Goal: Ask a question: Seek information or help from site administrators or community

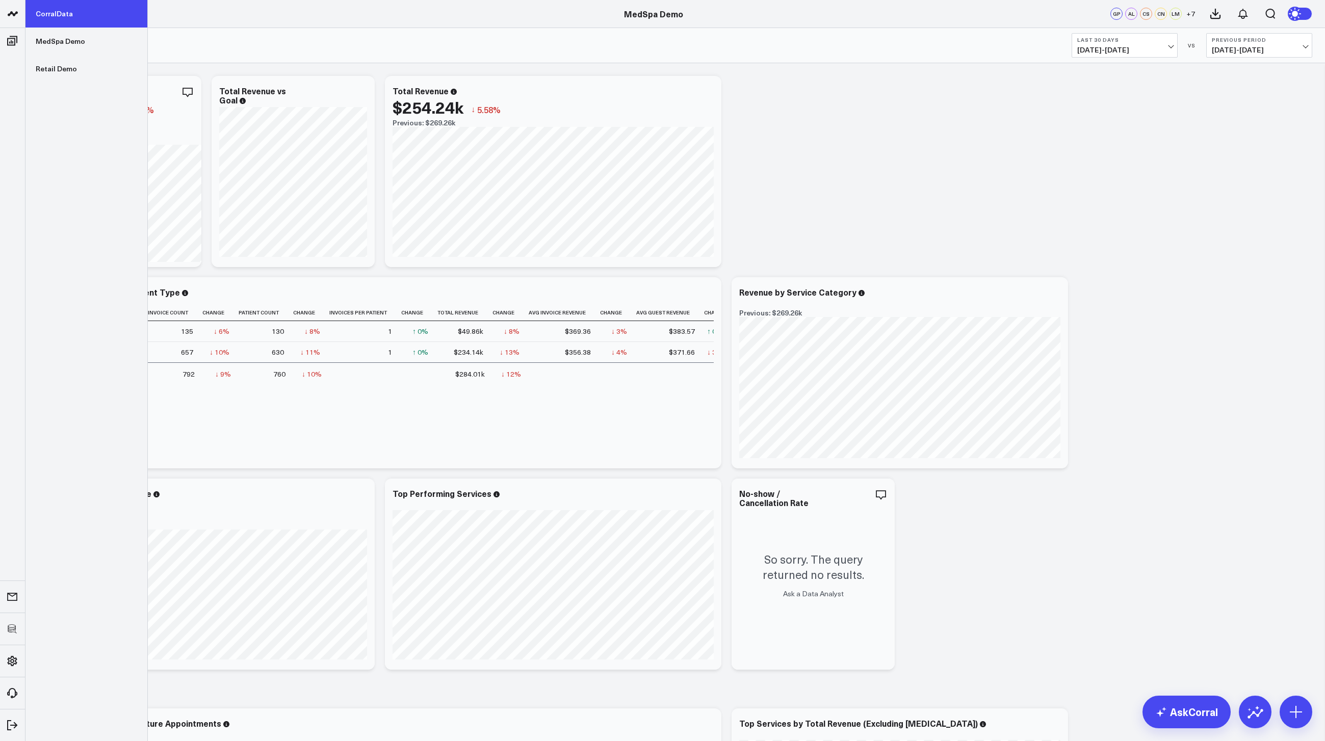
click at [61, 17] on link "CorralData" at bounding box center [86, 14] width 122 height 28
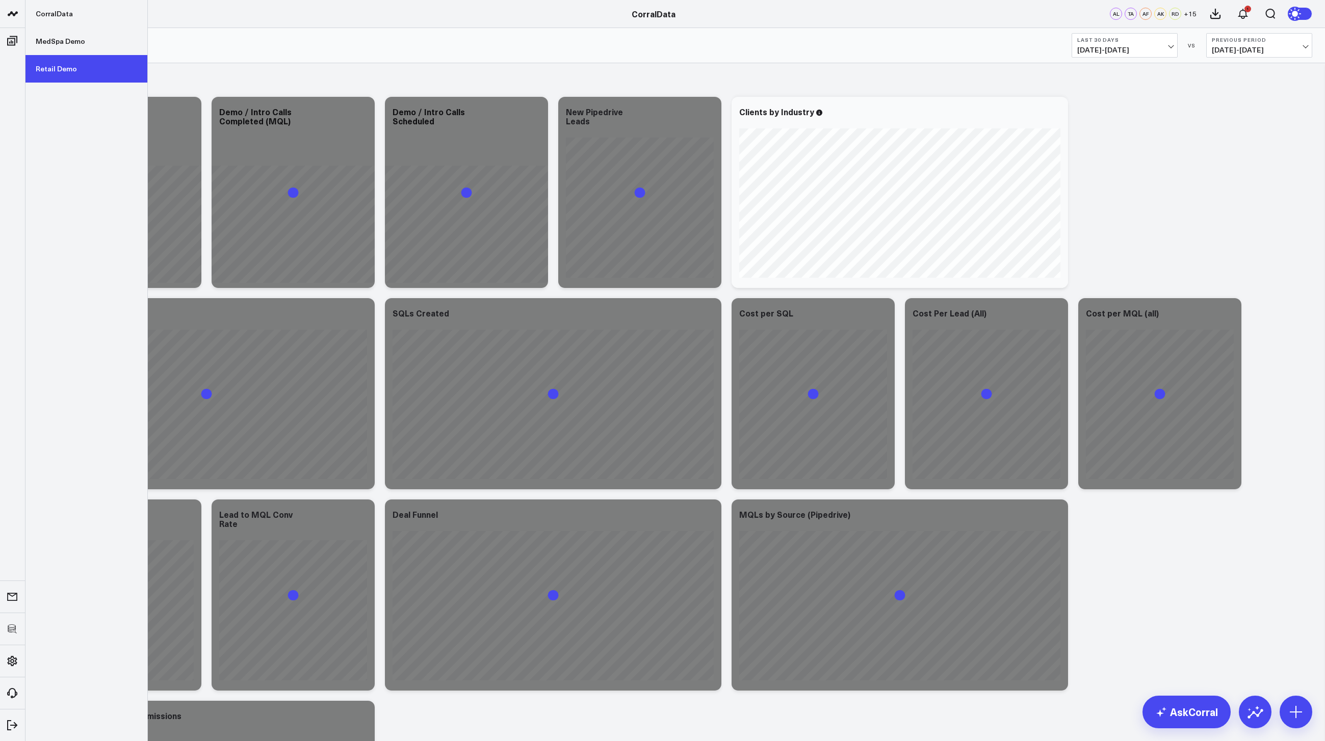
click at [64, 65] on link "Retail Demo" at bounding box center [86, 69] width 122 height 28
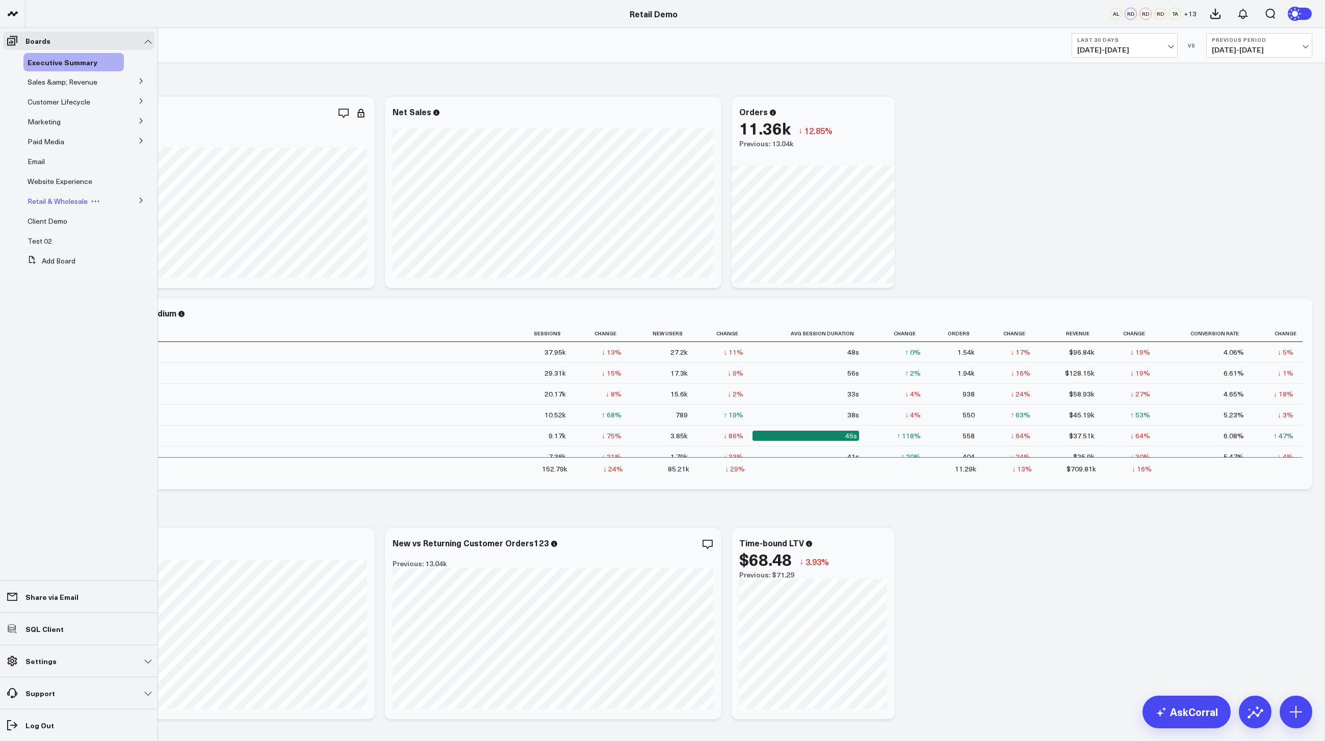
click at [66, 201] on span "Retail & Wholesale" at bounding box center [58, 201] width 60 height 10
click at [137, 201] on button at bounding box center [141, 199] width 27 height 15
click at [46, 235] on span "Wholesale" at bounding box center [51, 238] width 34 height 10
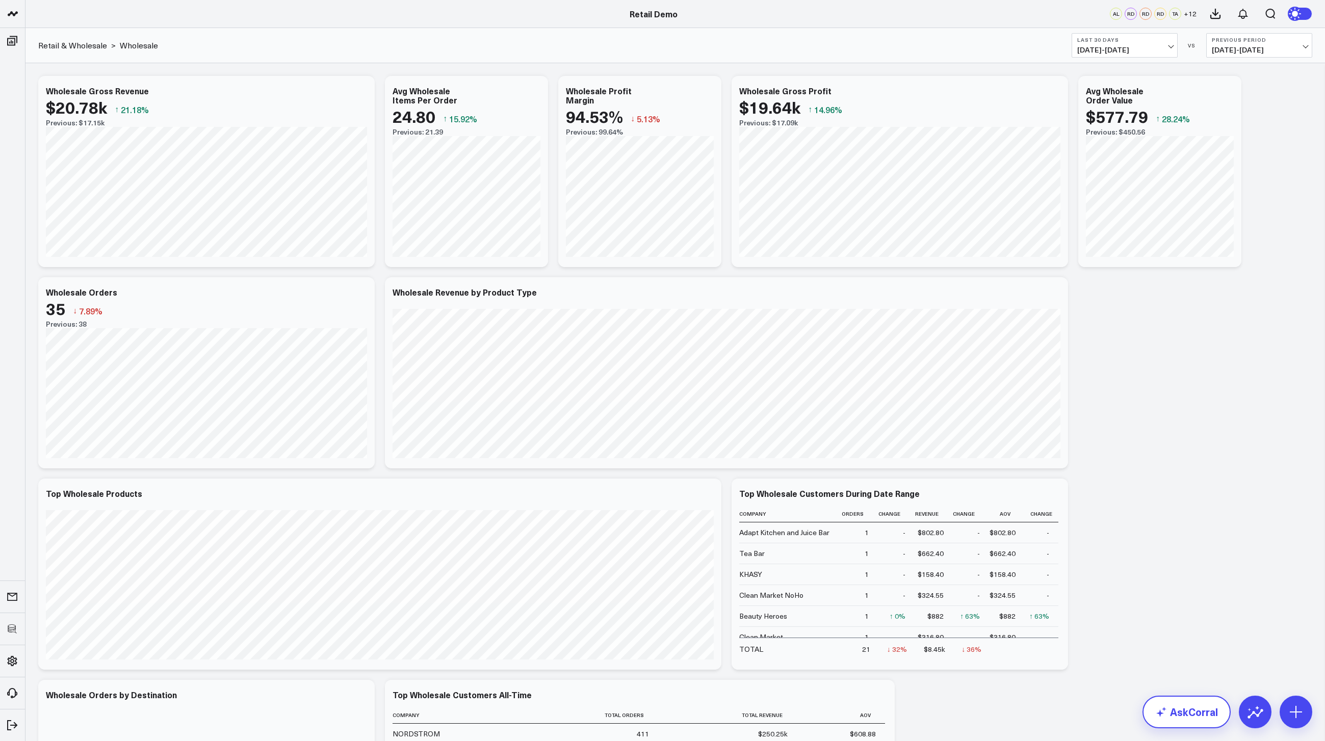
click at [1197, 711] on link "AskCorral" at bounding box center [1187, 712] width 88 height 33
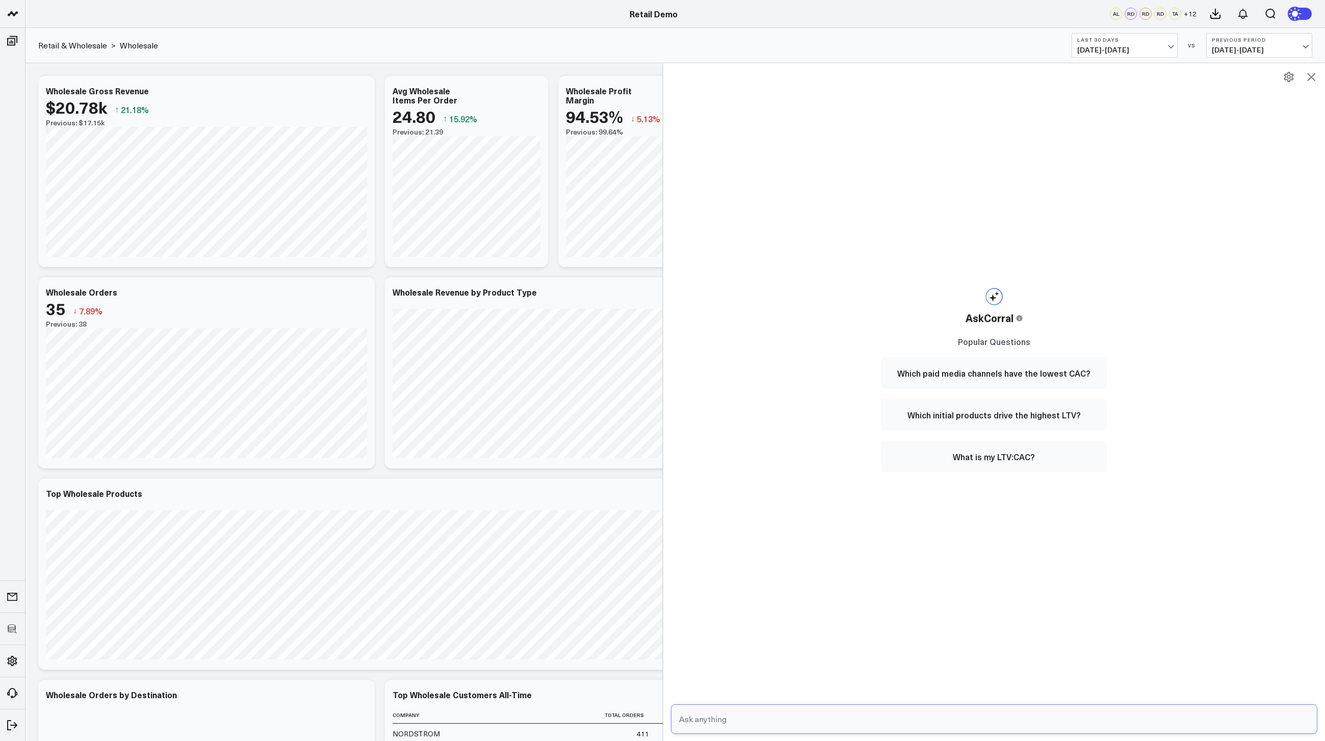
click at [815, 726] on input "text" at bounding box center [986, 719] width 618 height 18
type input "which products are most at risk in wholesale?"
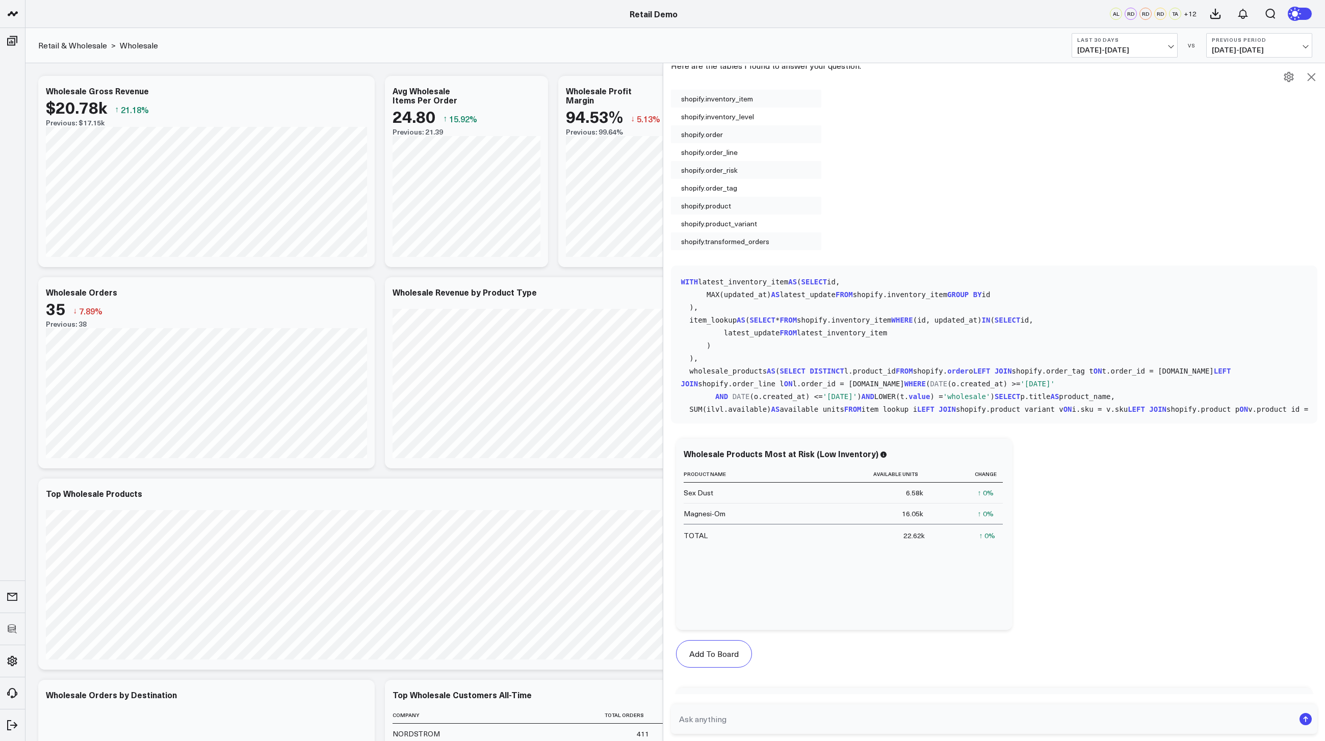
scroll to position [477, 0]
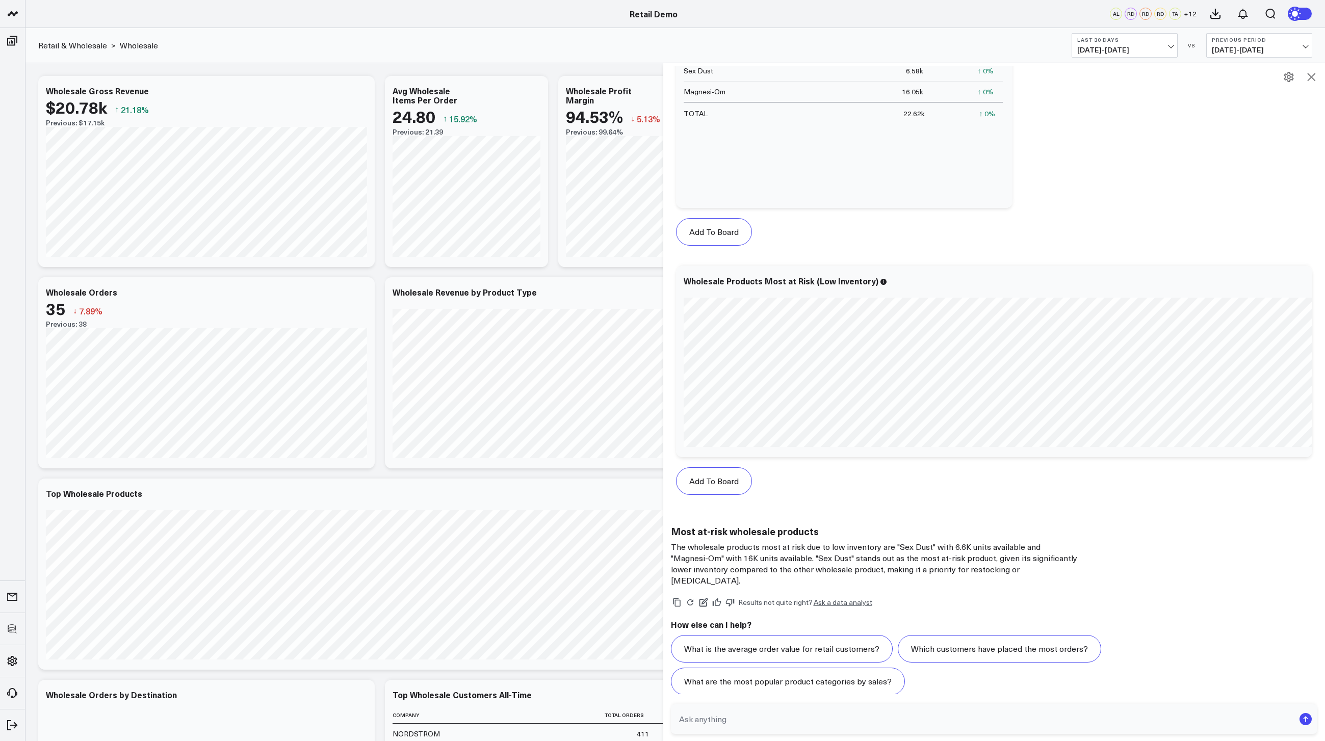
click at [1315, 76] on icon at bounding box center [1311, 77] width 12 height 12
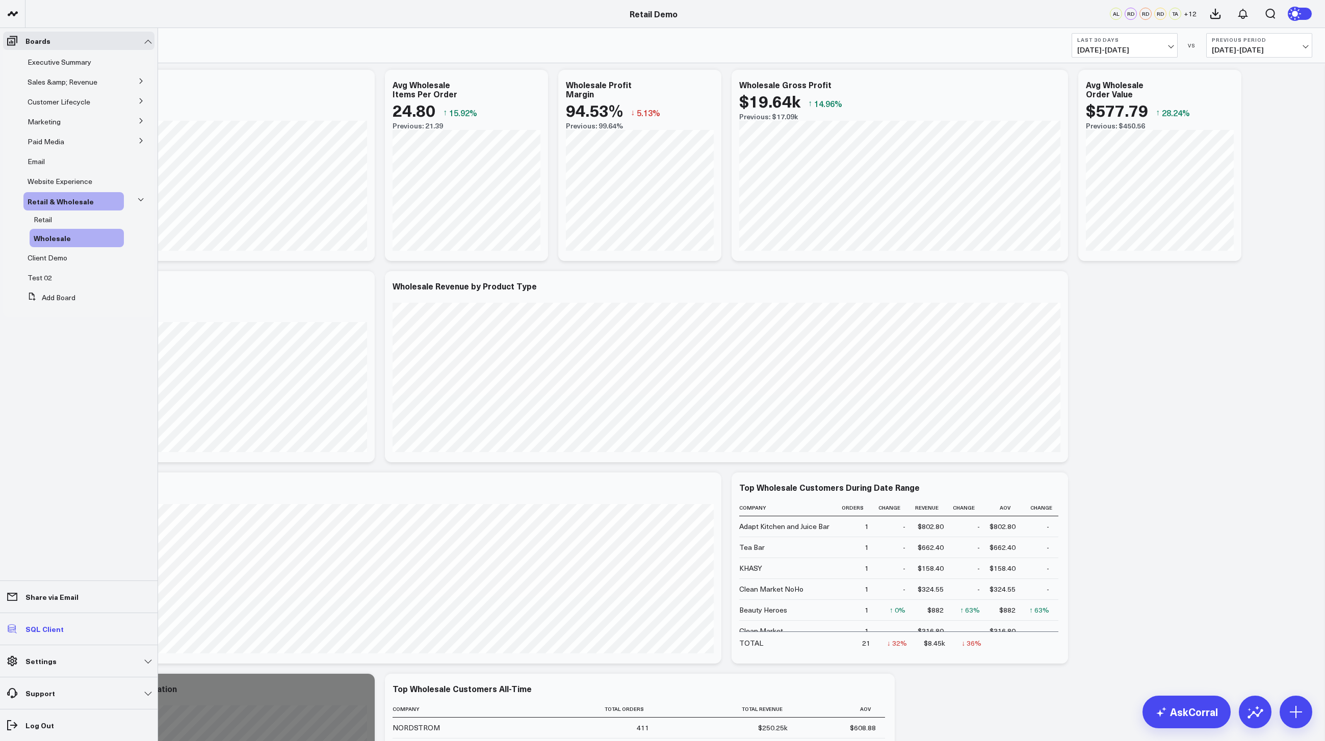
scroll to position [19, 0]
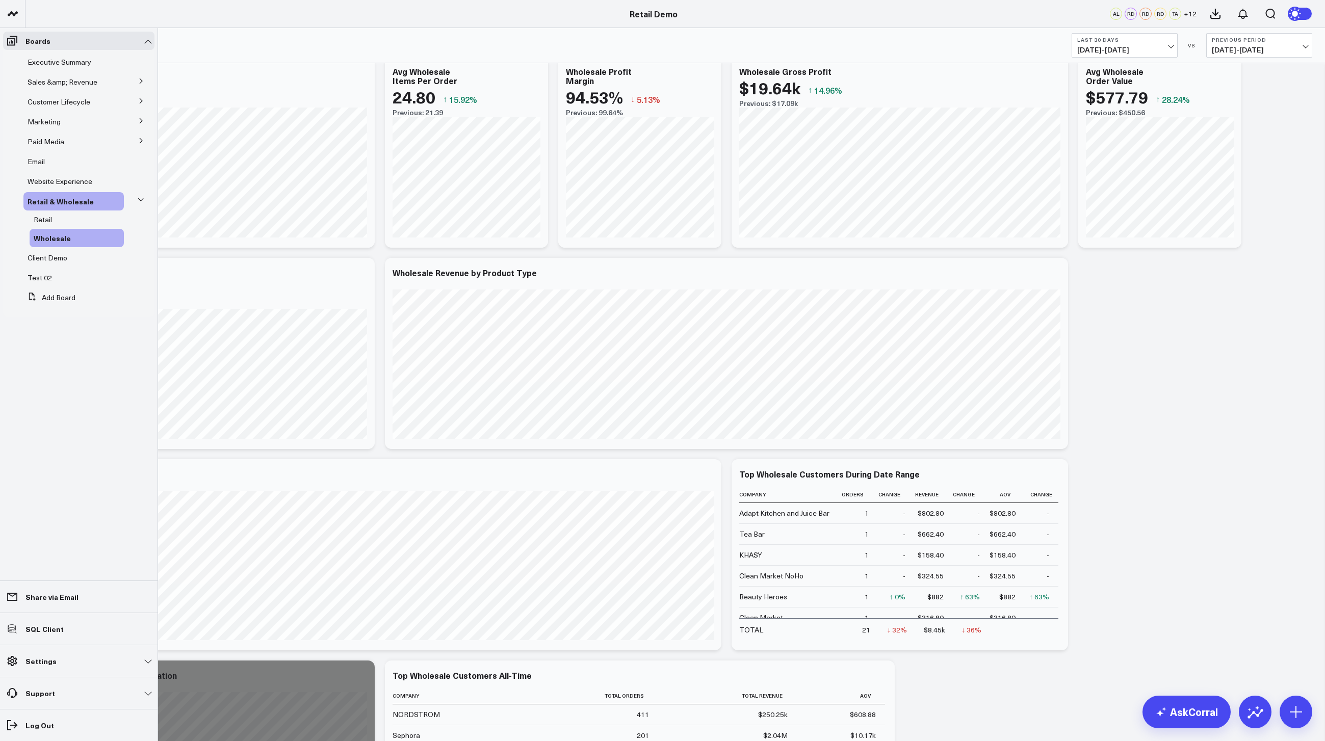
click at [82, 402] on ul "Boards Executive Summary Sales &amp; Revenue Product Performance<button class="…" at bounding box center [79, 384] width 158 height 713
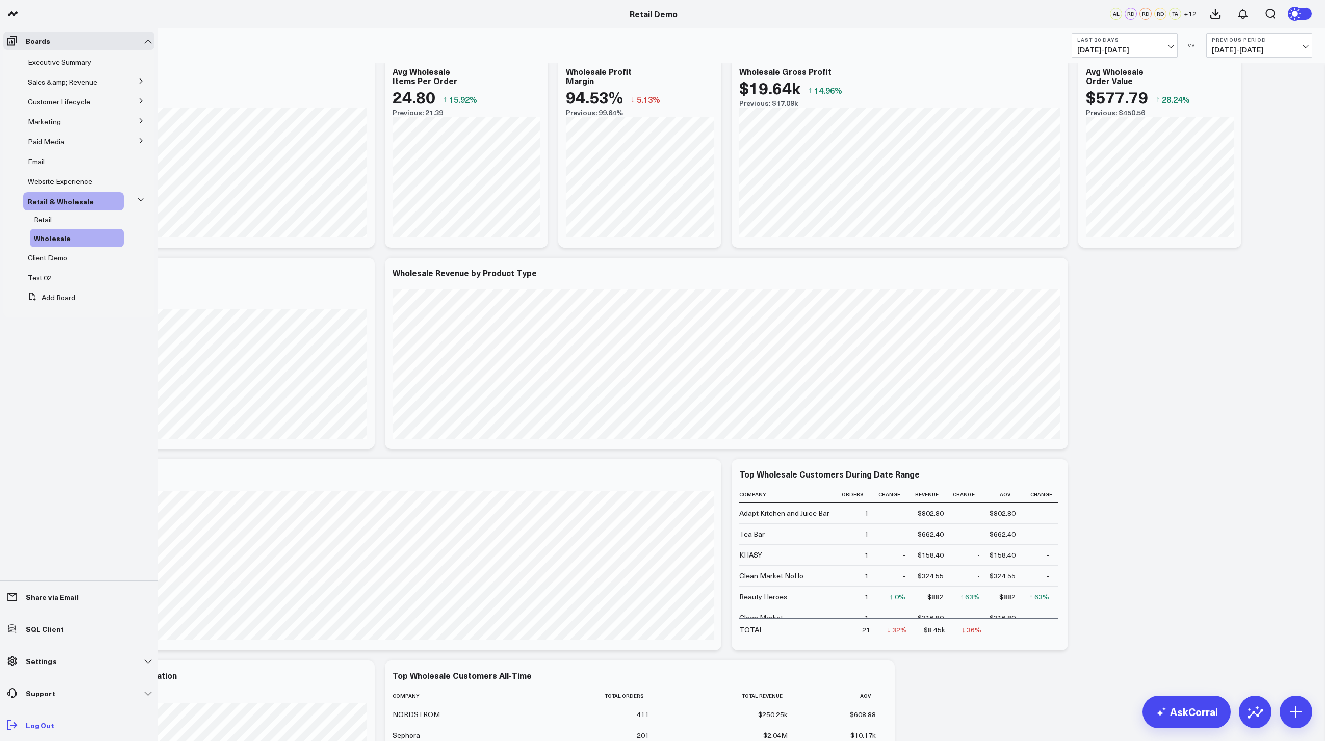
click at [18, 729] on icon at bounding box center [12, 725] width 12 height 12
